Goal: Task Accomplishment & Management: Manage account settings

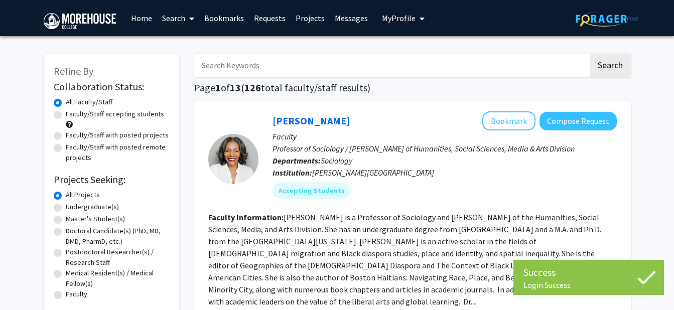
click at [395, 11] on button "My Profile" at bounding box center [403, 18] width 49 height 36
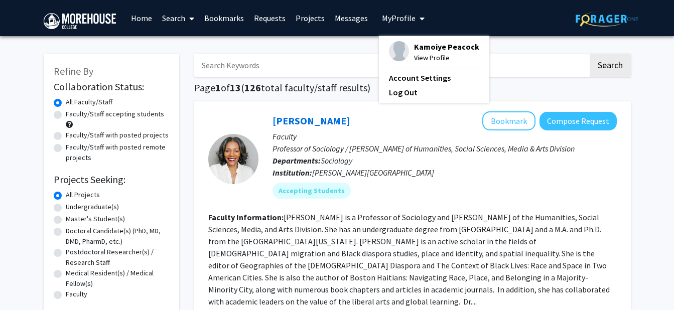
click at [417, 54] on span "View Profile" at bounding box center [446, 57] width 65 height 11
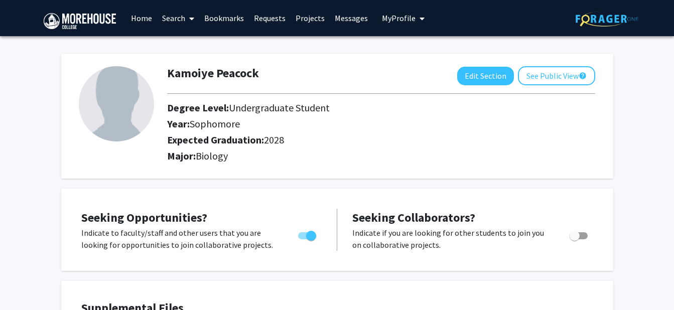
click at [382, 14] on span "My Profile" at bounding box center [399, 18] width 34 height 10
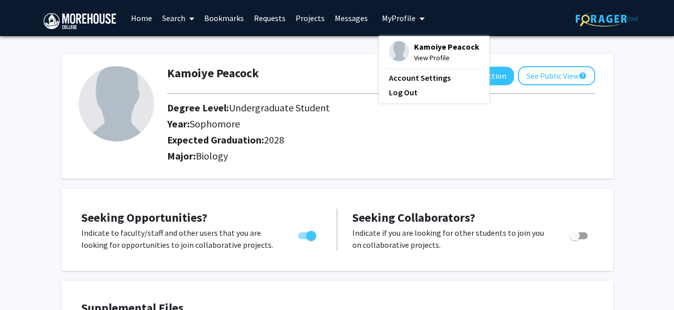
click at [382, 14] on span "My Profile" at bounding box center [399, 18] width 34 height 10
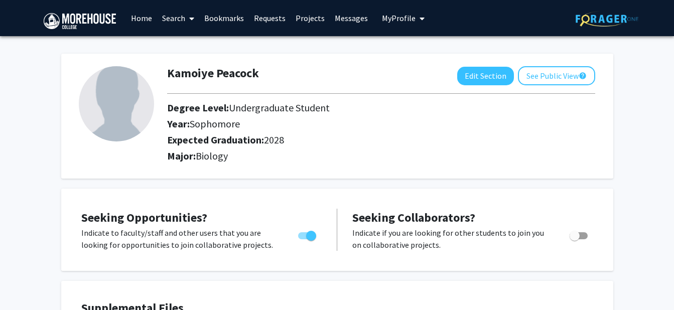
click at [143, 14] on link "Home" at bounding box center [141, 18] width 31 height 35
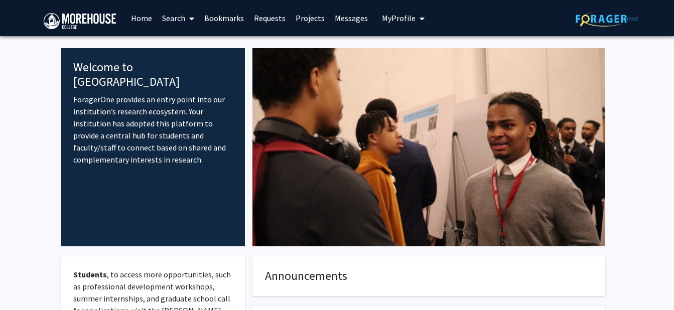
click at [393, 19] on span "My Profile" at bounding box center [399, 18] width 34 height 10
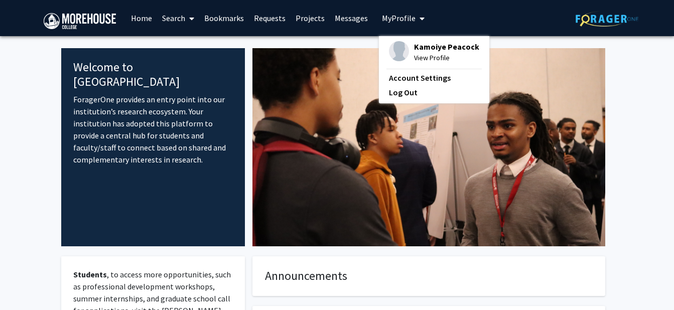
click at [379, 50] on div "Kamoiye Peacock View Profile Account Settings Log Out" at bounding box center [434, 69] width 110 height 67
click at [403, 50] on img at bounding box center [399, 51] width 20 height 20
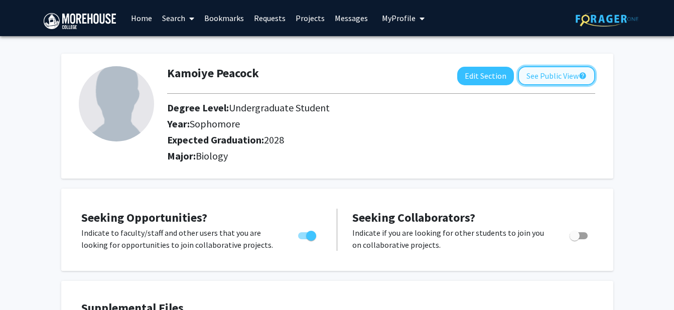
click at [546, 78] on button "See Public View help" at bounding box center [556, 75] width 77 height 19
